Goal: Information Seeking & Learning: Learn about a topic

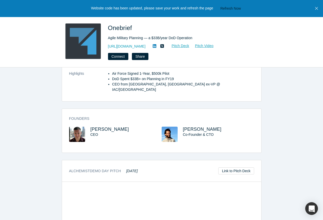
scroll to position [100, 0]
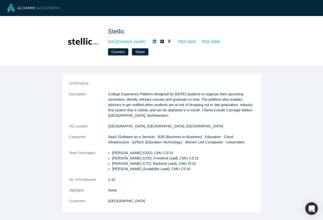
click at [156, 41] on link at bounding box center [155, 42] width 8 height 6
click at [169, 40] on link at bounding box center [169, 42] width 7 height 6
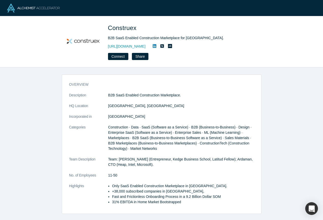
click at [172, 45] on icon at bounding box center [170, 46] width 4 height 4
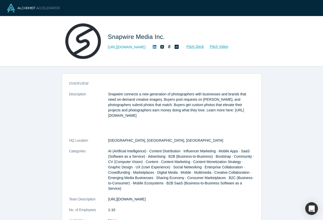
click at [175, 48] on icon at bounding box center [177, 47] width 4 height 4
drag, startPoint x: 166, startPoint y: 37, endPoint x: 110, endPoint y: 36, distance: 56.0
click at [110, 36] on span "Snapwire Media Inc." at bounding box center [137, 36] width 59 height 7
copy span "Snapwire Media Inc."
click at [153, 46] on icon at bounding box center [155, 47] width 4 height 4
